Goal: Information Seeking & Learning: Stay updated

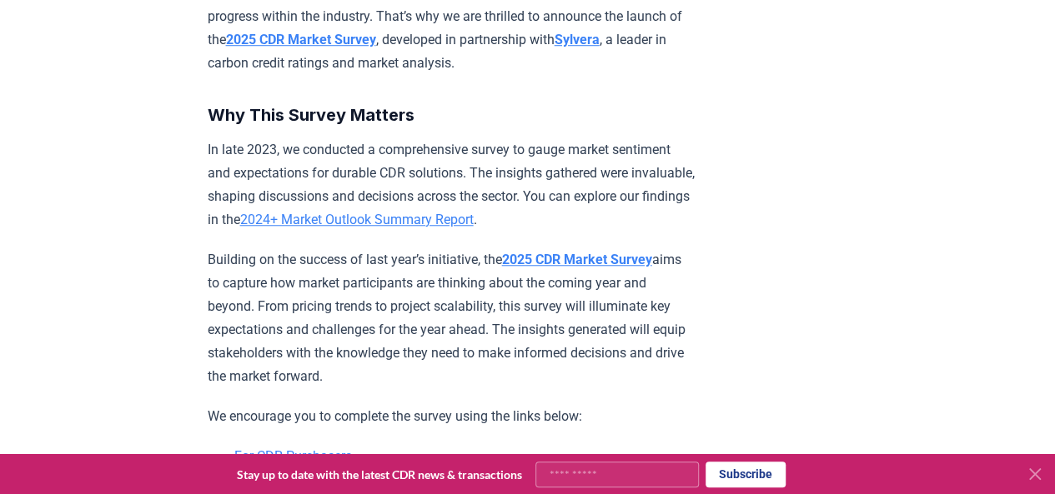
scroll to position [471, 0]
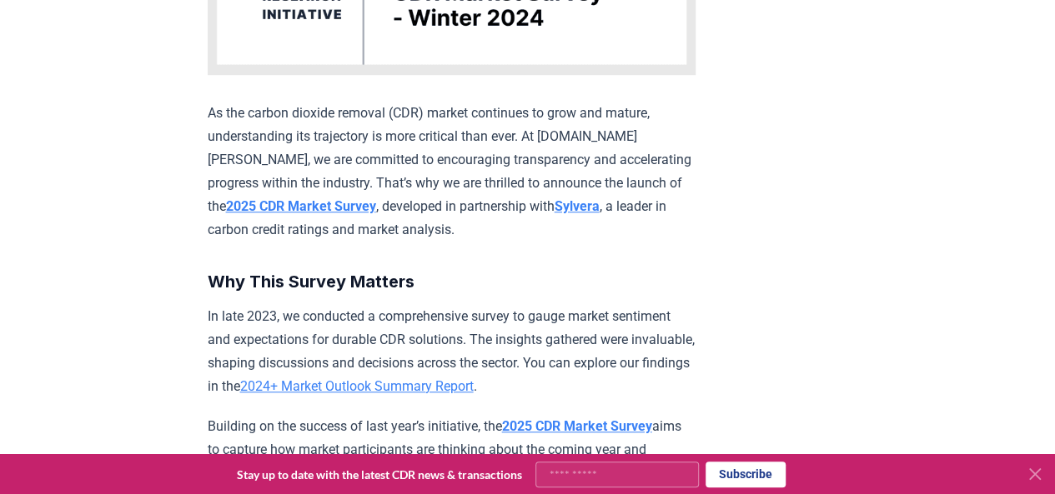
click at [63, 50] on div "[DATE] 2025 CDR Market Survey As the carbon dioxide removal (CDR) market contin…" at bounding box center [527, 432] width 1055 height 1687
